Goal: Transaction & Acquisition: Purchase product/service

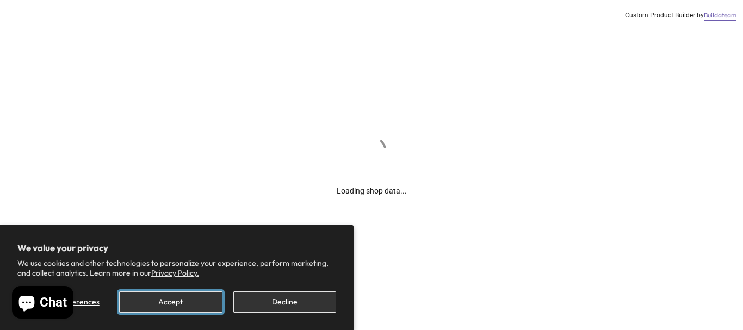
click at [199, 306] on button "Accept" at bounding box center [170, 302] width 103 height 21
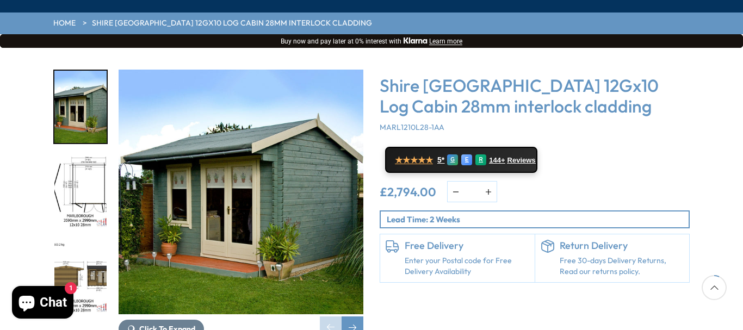
scroll to position [163, 0]
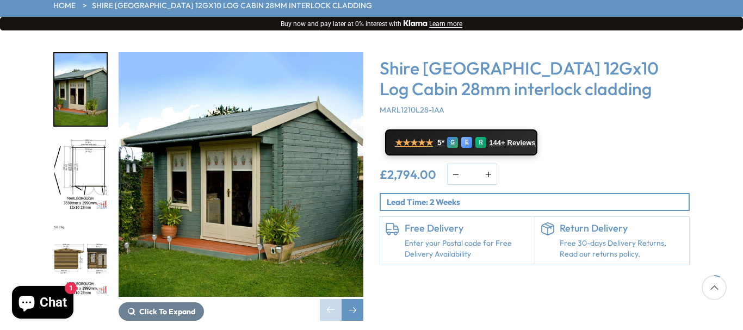
click at [92, 139] on img "2 / 16" at bounding box center [80, 175] width 52 height 72
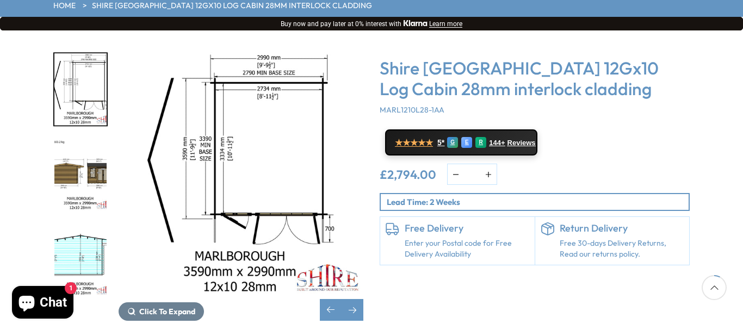
click at [96, 139] on img "3 / 16" at bounding box center [80, 175] width 52 height 72
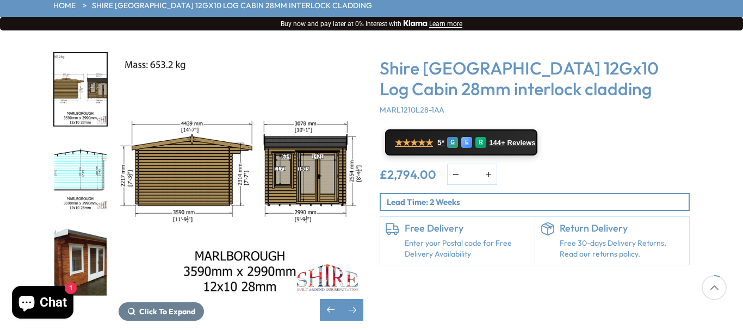
click at [83, 224] on img "5 / 16" at bounding box center [80, 260] width 52 height 72
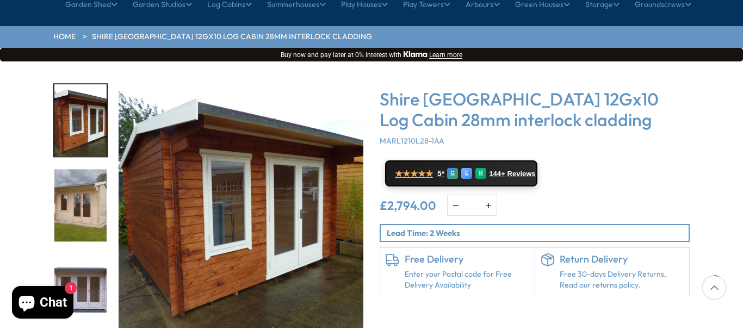
scroll to position [109, 0]
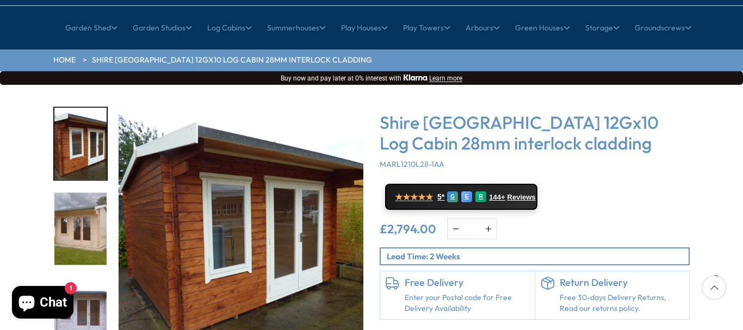
click at [442, 293] on link "Enter your Postal code for Free Delivery Availability" at bounding box center [467, 303] width 125 height 21
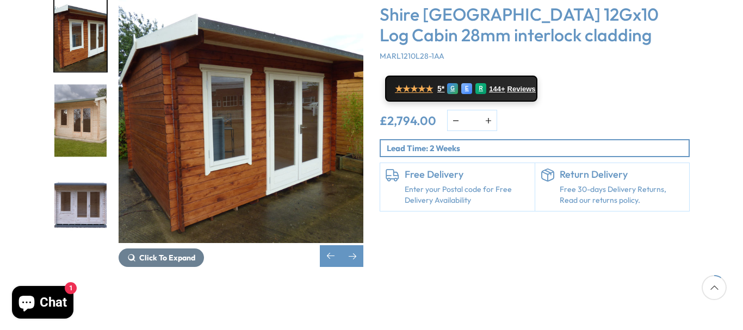
scroll to position [109, 0]
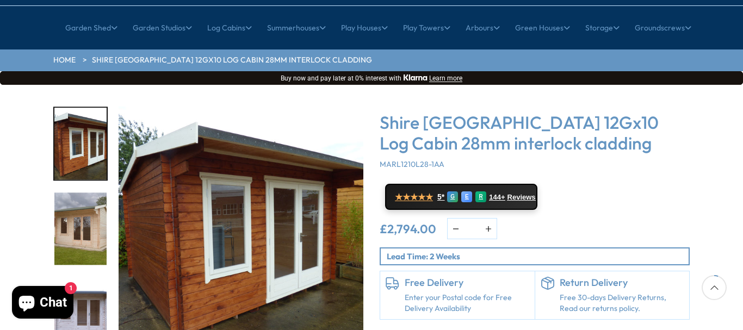
click at [478, 251] on p "Lead Time: 2 Weeks" at bounding box center [538, 256] width 302 height 11
click at [462, 293] on link "Enter your Postal code for Free Delivery Availability" at bounding box center [467, 303] width 125 height 21
